Goal: Transaction & Acquisition: Purchase product/service

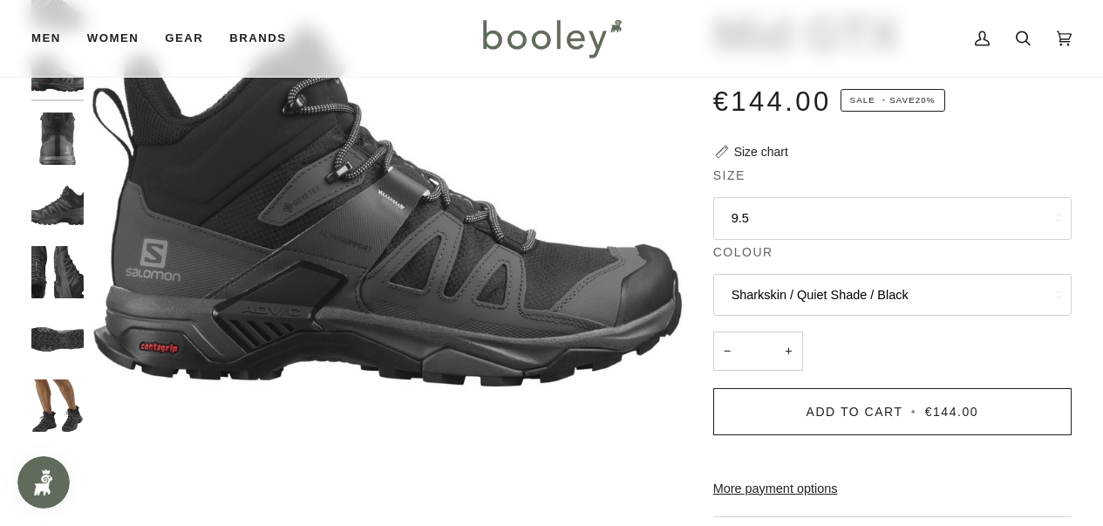
scroll to position [212, 0]
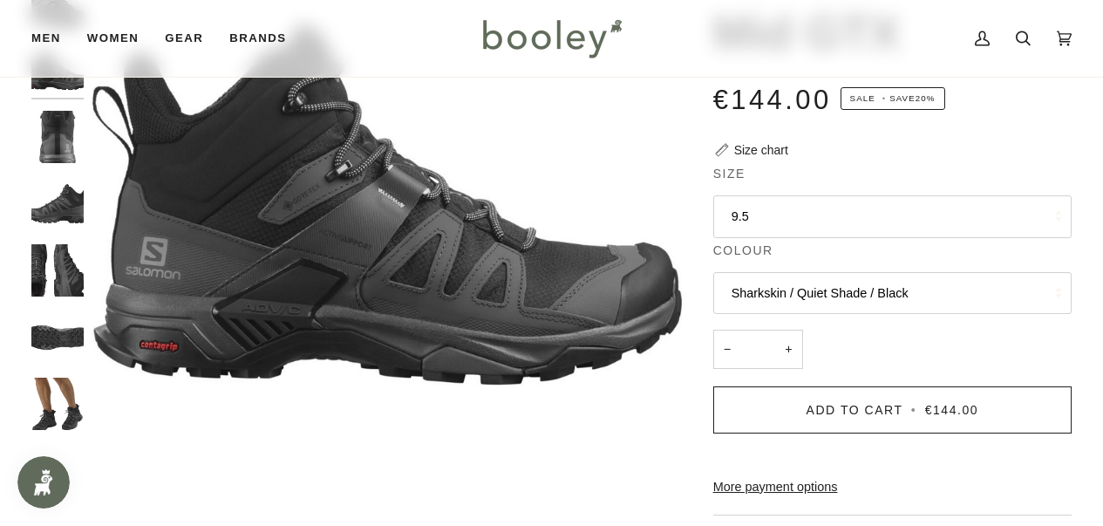
click at [751, 215] on button "9.5" at bounding box center [893, 216] width 359 height 43
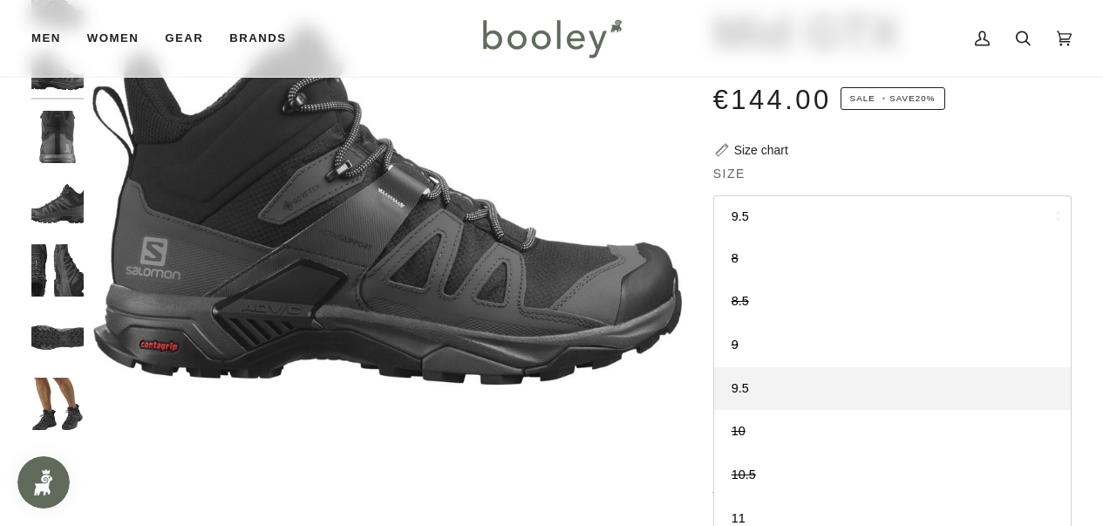
click at [891, 129] on div "€144.00 Sale • Save 20%" at bounding box center [893, 110] width 359 height 62
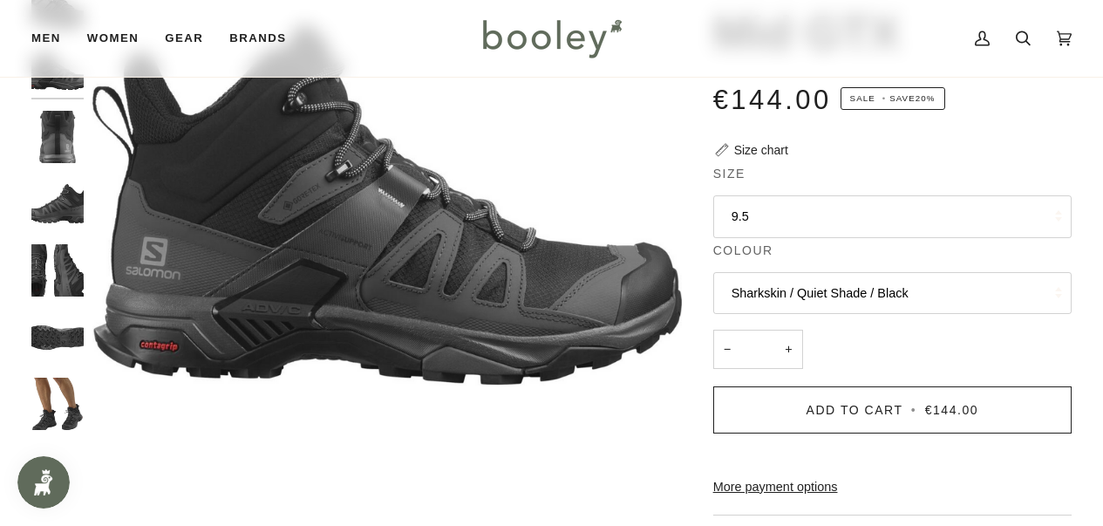
click at [51, 401] on img "Salomon Men's X Ultra 4 Mid GTX Black / Magnet / Pearl Blue - Booley Galway" at bounding box center [57, 404] width 52 height 52
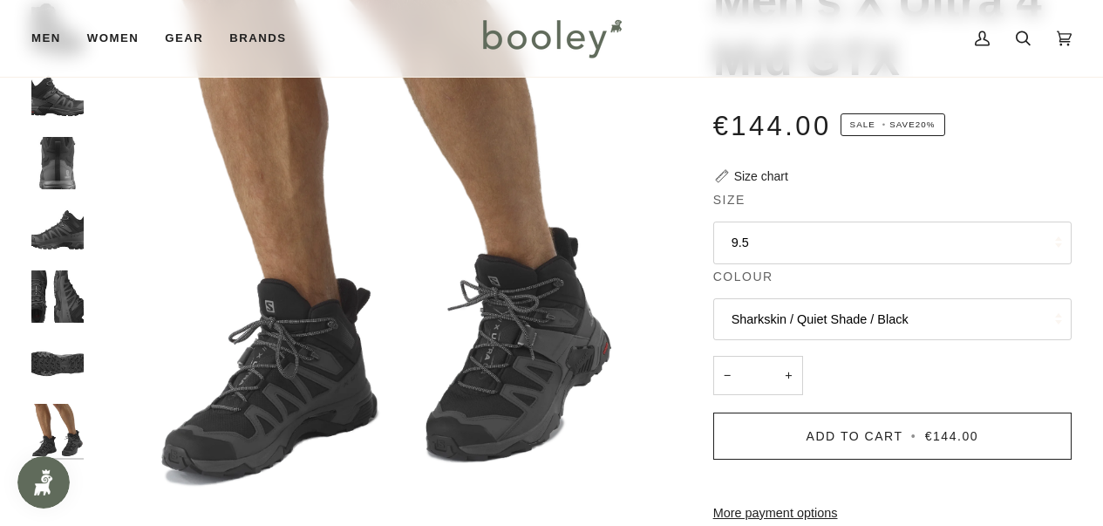
scroll to position [173, 0]
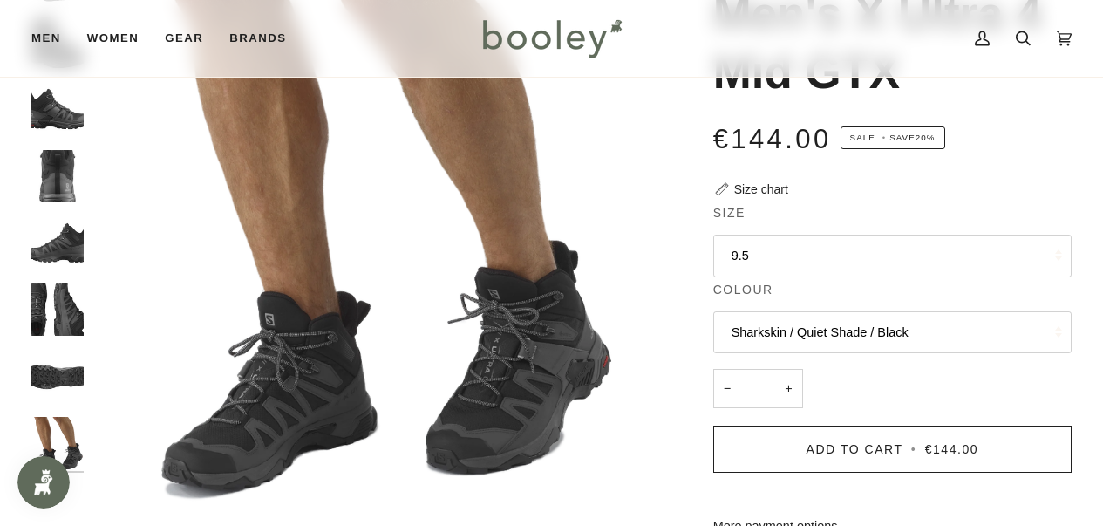
click at [59, 367] on img "Salomon Men's X Ultra 4 Mid GTX Black / Magnet / Pearl Blue - Booley Galway" at bounding box center [57, 377] width 52 height 52
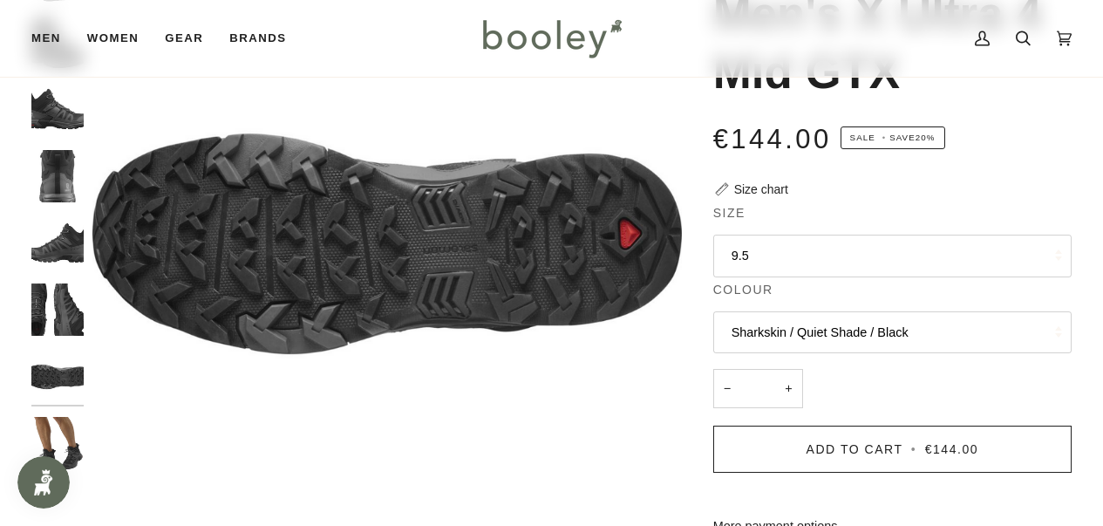
click at [58, 278] on div at bounding box center [61, 216] width 61 height 535
click at [58, 297] on img "Salomon Men's X Ultra 4 Mid GTX Black / Magnet / Pearl Blue - Booley Galway" at bounding box center [57, 309] width 52 height 52
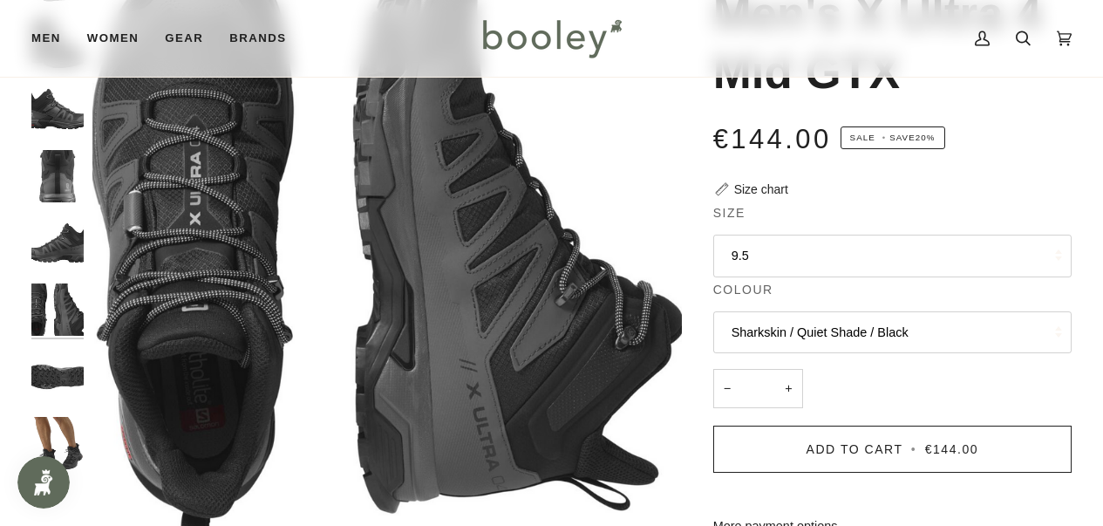
click at [66, 234] on img "Salomon Men's X Ultra 4 Mid GTX Black / Magnet / Pearl Blue - Booley Galway" at bounding box center [57, 242] width 52 height 52
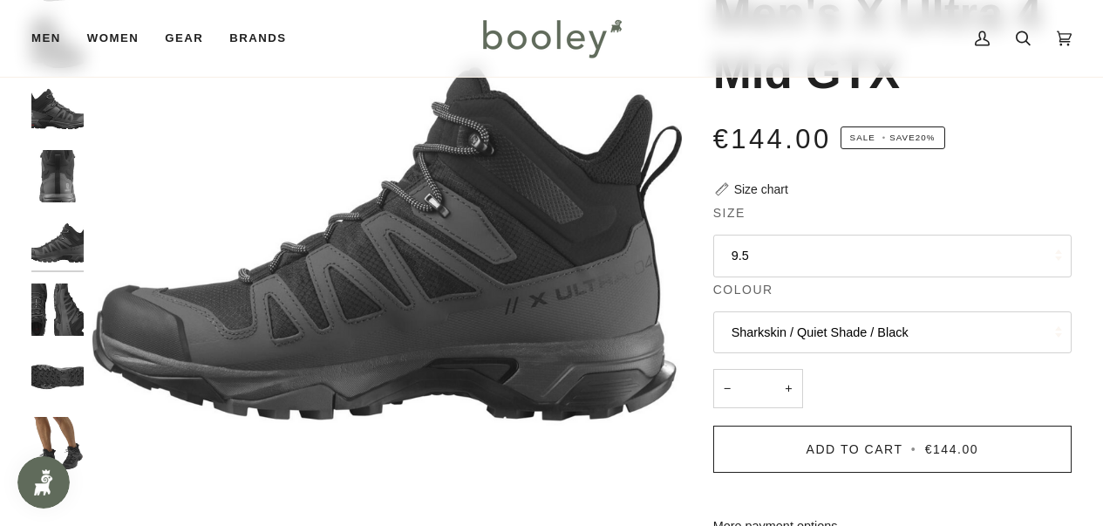
click at [74, 179] on img "Salomon Men's X Ultra 4 Mid GTX Black / Magnet / Pearl Blue - Booley Galway" at bounding box center [57, 176] width 52 height 52
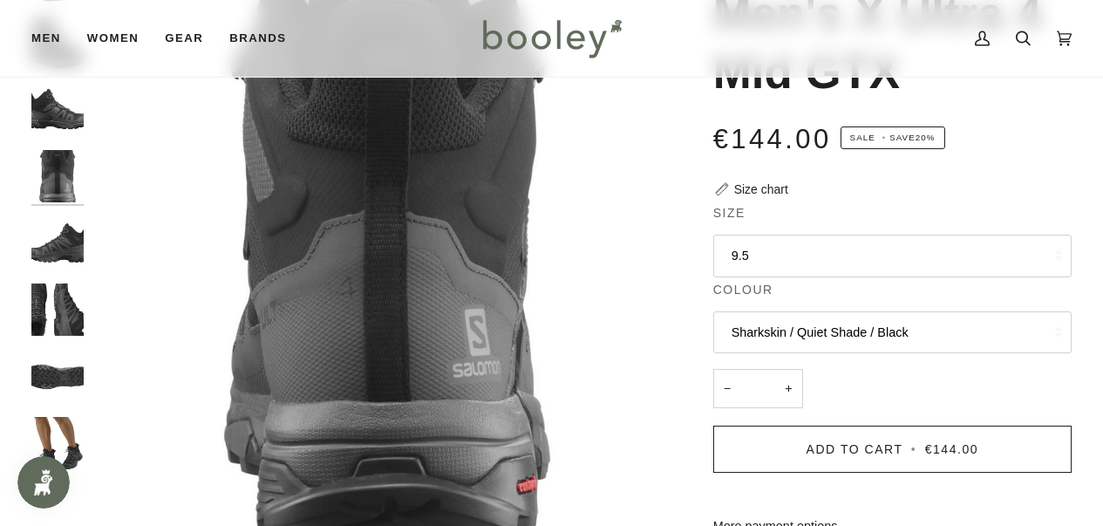
click at [60, 113] on img "Salomon Men's X Ultra 4 Mid GTX Black / Magnet / Pearl Blue - Booley Galway" at bounding box center [57, 109] width 52 height 52
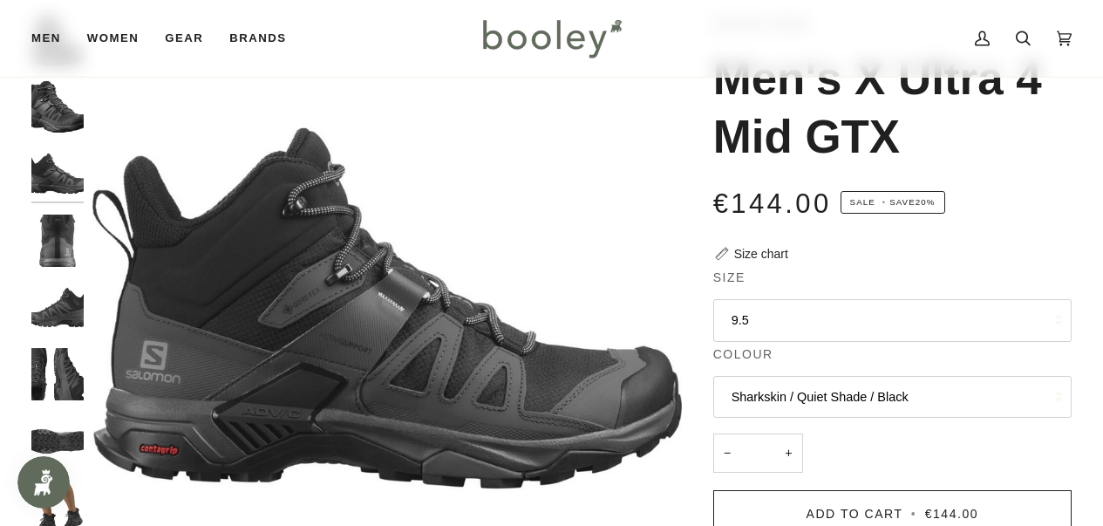
scroll to position [105, 0]
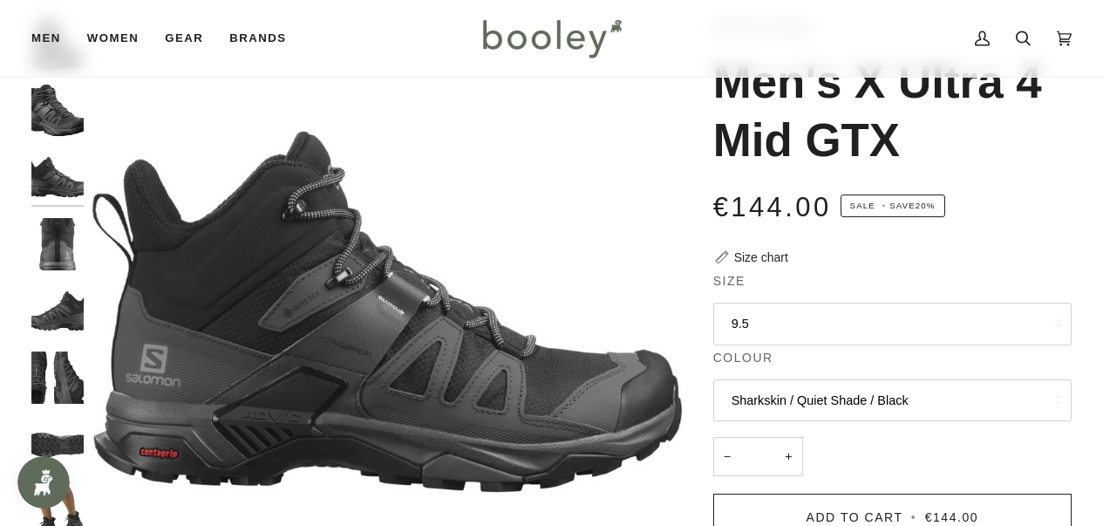
click at [60, 113] on img "Salomon Men's X Ultra 4 Mid GTX Black / Magnet / Pearl Blue - Booley Galway" at bounding box center [57, 110] width 52 height 52
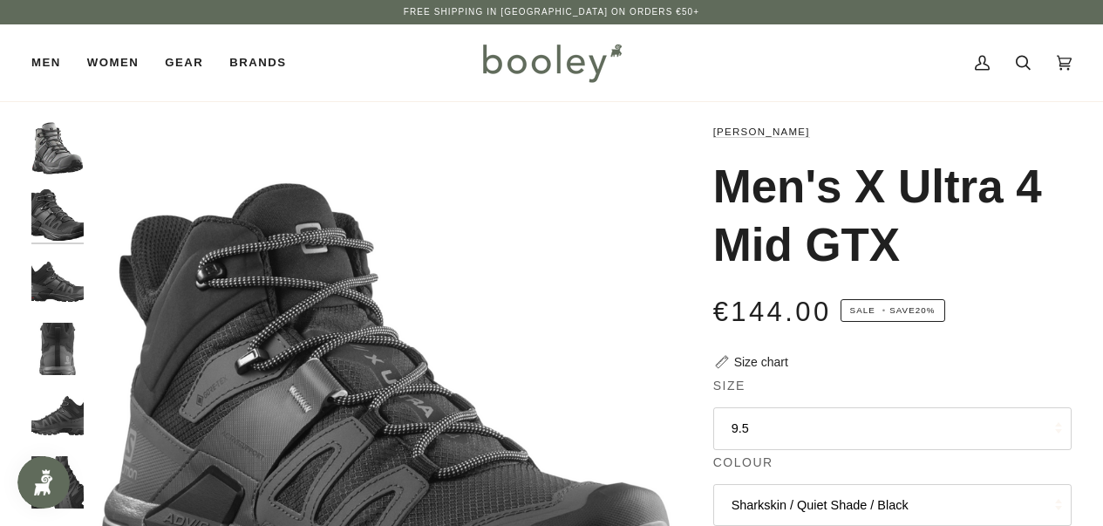
scroll to position [0, 0]
click at [58, 146] on img "Salomon Men's X Ultra 4 Mid GTX Sharkskin / Quiet Shade / Black - Booley Galway" at bounding box center [57, 148] width 52 height 52
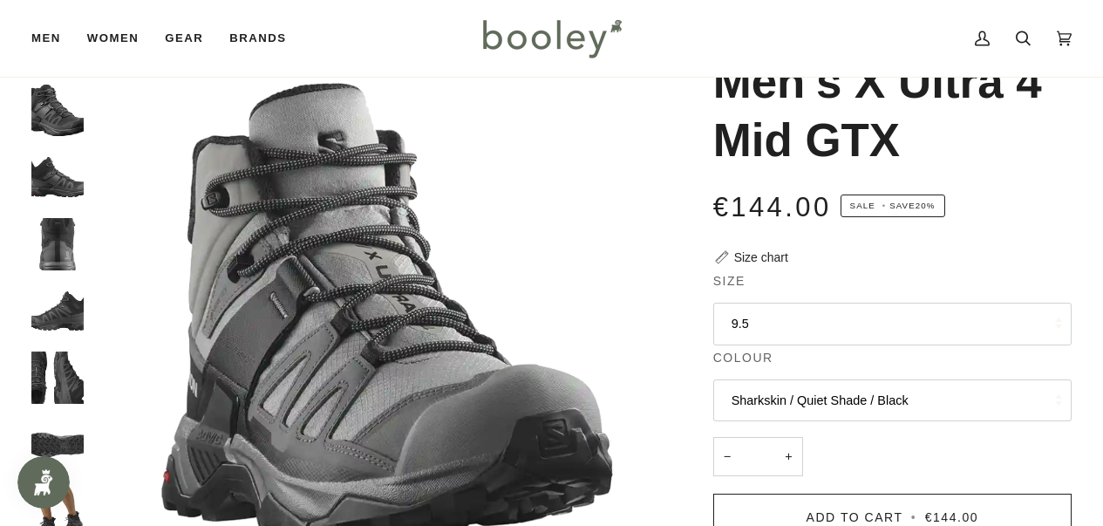
scroll to position [106, 0]
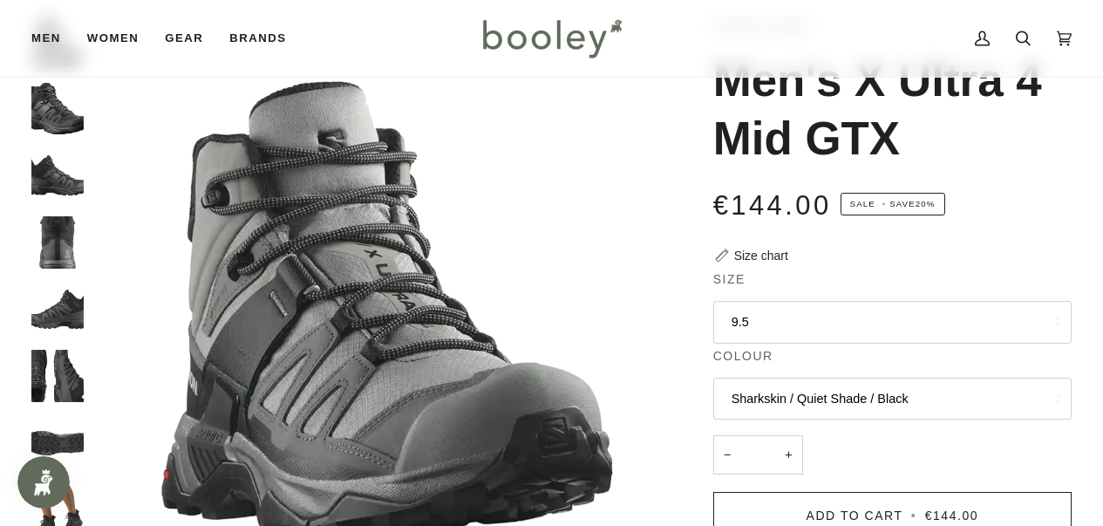
click at [57, 178] on img "Salomon Men's X Ultra 4 Mid GTX Black / Magnet / Pearl Blue - Booley Galway" at bounding box center [57, 175] width 52 height 52
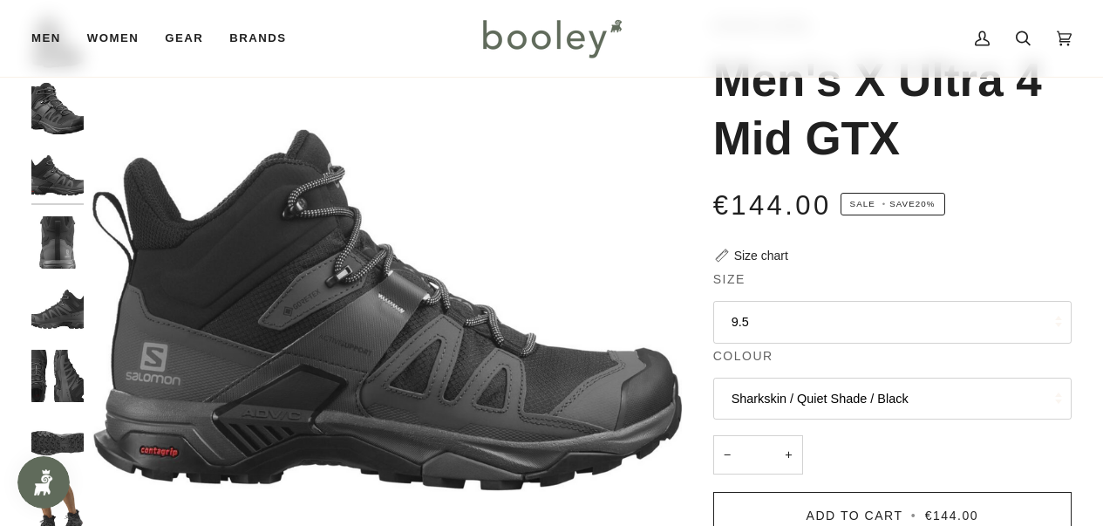
click at [44, 262] on img "Salomon Men's X Ultra 4 Mid GTX Black / Magnet / Pearl Blue - Booley Galway" at bounding box center [57, 242] width 52 height 52
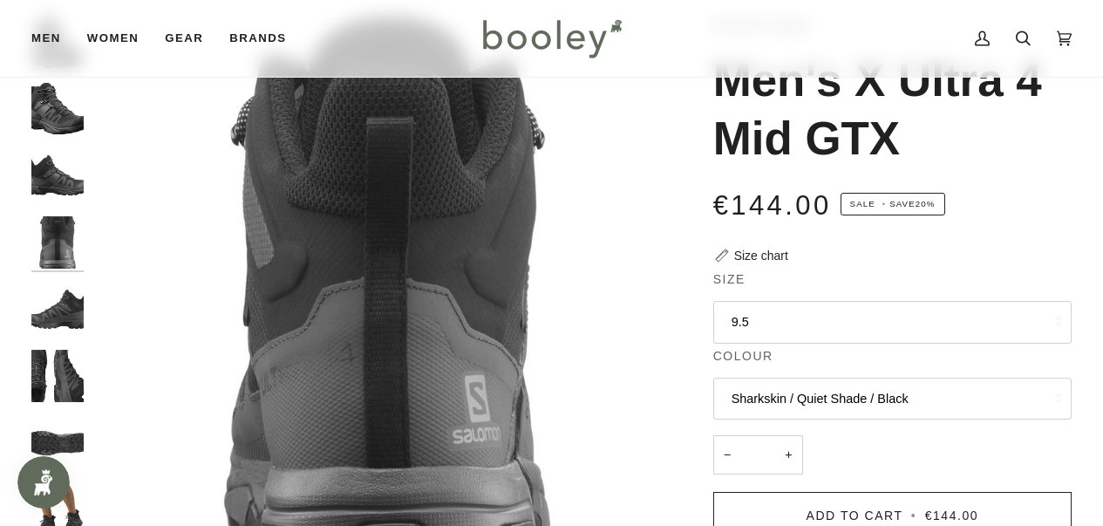
click at [50, 297] on img "Salomon Men's X Ultra 4 Mid GTX Black / Magnet / Pearl Blue - Booley Galway" at bounding box center [57, 309] width 52 height 52
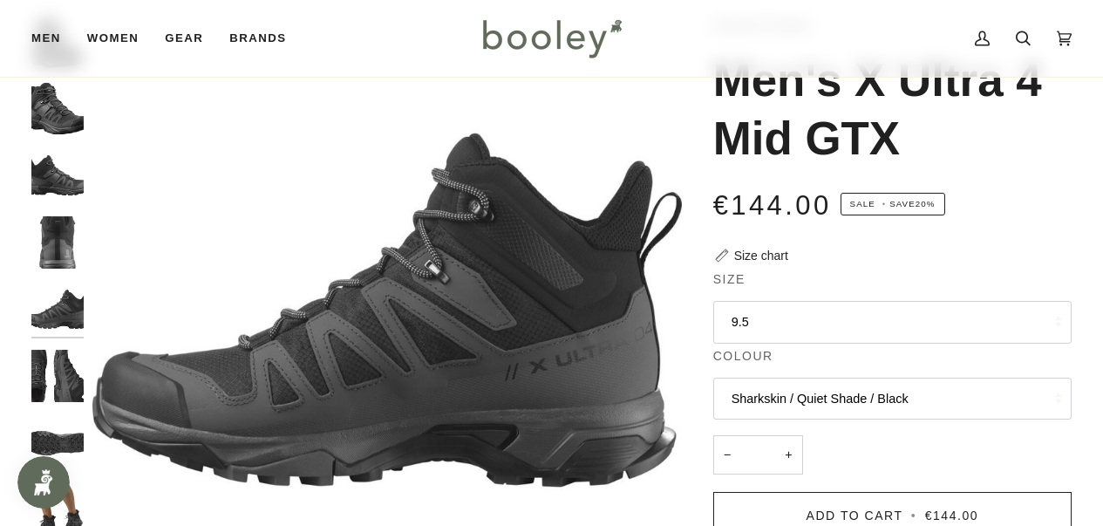
click at [43, 366] on img "Salomon Men's X Ultra 4 Mid GTX Black / Magnet / Pearl Blue - Booley Galway" at bounding box center [57, 376] width 52 height 52
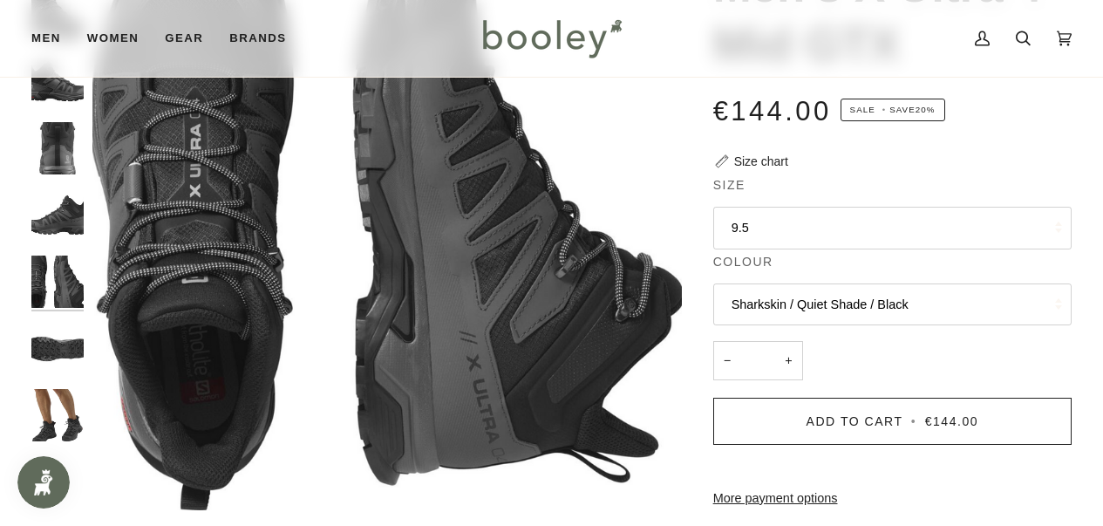
scroll to position [204, 0]
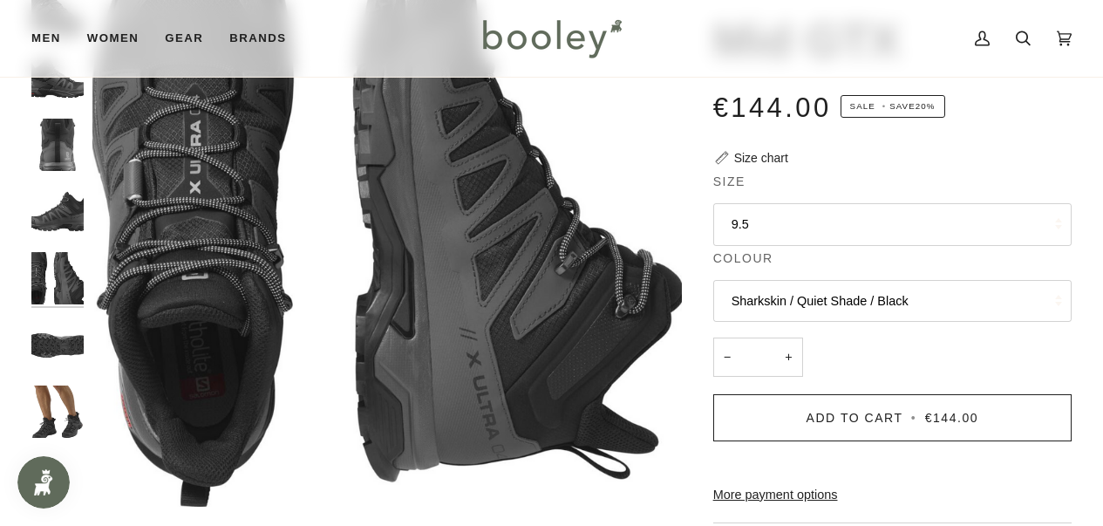
click at [38, 406] on img "Salomon Men's X Ultra 4 Mid GTX Black / Magnet / Pearl Blue - Booley Galway" at bounding box center [57, 412] width 52 height 52
